Goal: Transaction & Acquisition: Purchase product/service

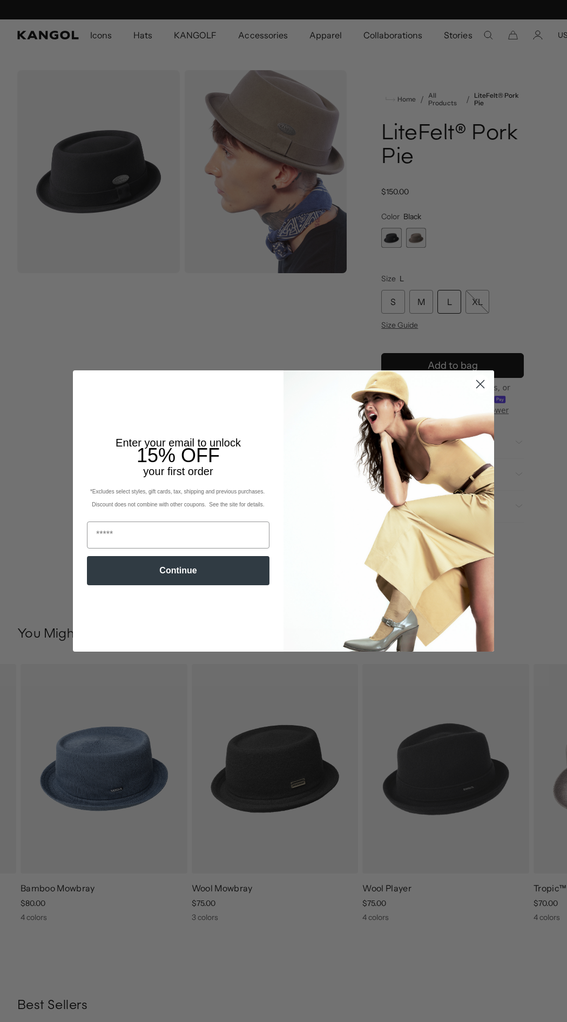
scroll to position [0, 222]
